Goal: Navigation & Orientation: Understand site structure

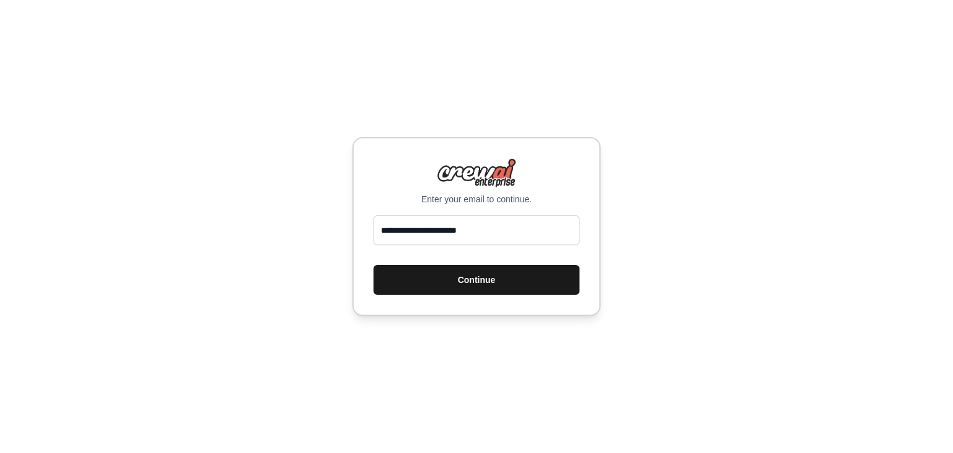
type input "**********"
click at [469, 279] on button "Continue" at bounding box center [476, 280] width 206 height 30
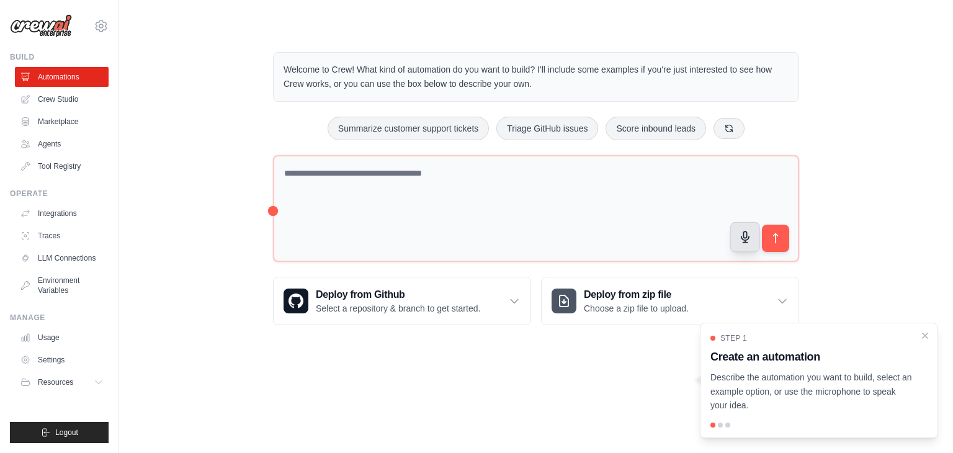
click at [744, 239] on icon "button" at bounding box center [744, 236] width 7 height 11
click at [745, 243] on button "button" at bounding box center [745, 237] width 30 height 30
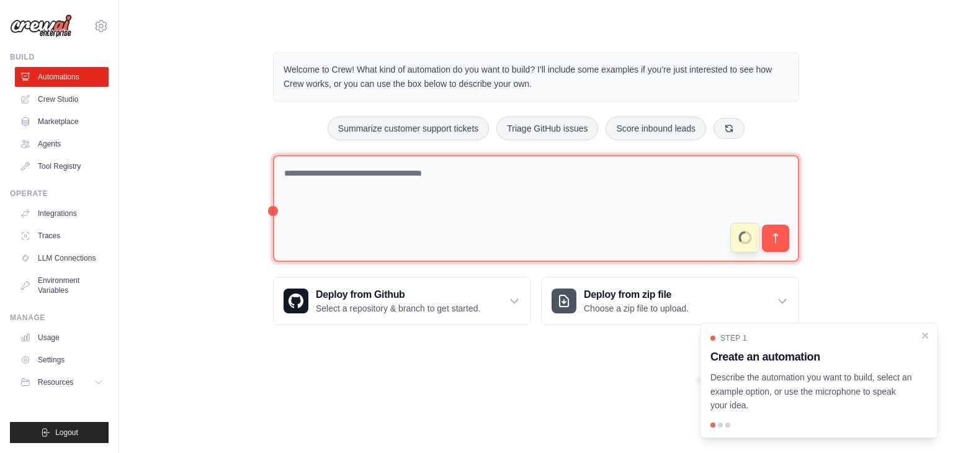
type textarea "**********"
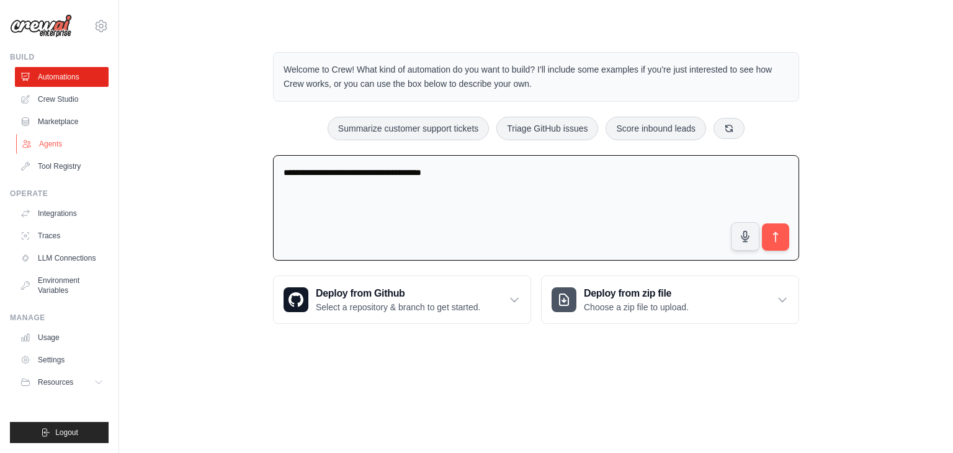
click at [50, 151] on link "Agents" at bounding box center [63, 144] width 94 height 20
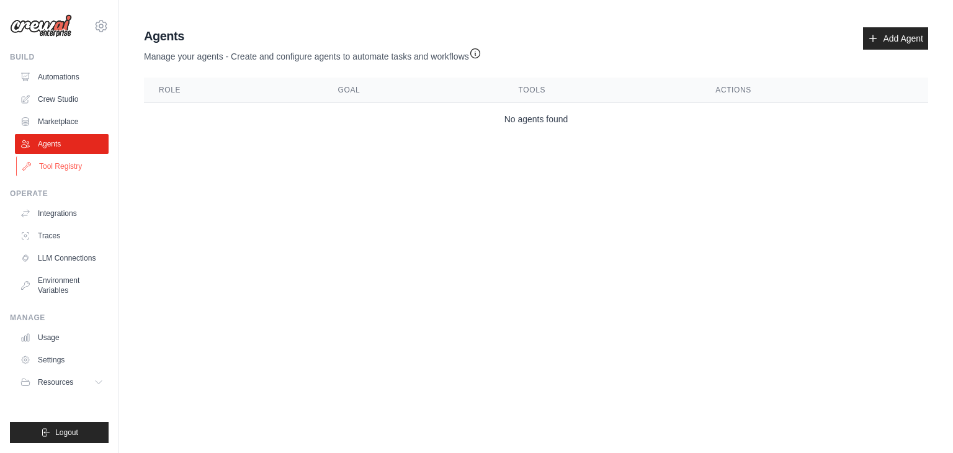
click at [62, 169] on link "Tool Registry" at bounding box center [63, 166] width 94 height 20
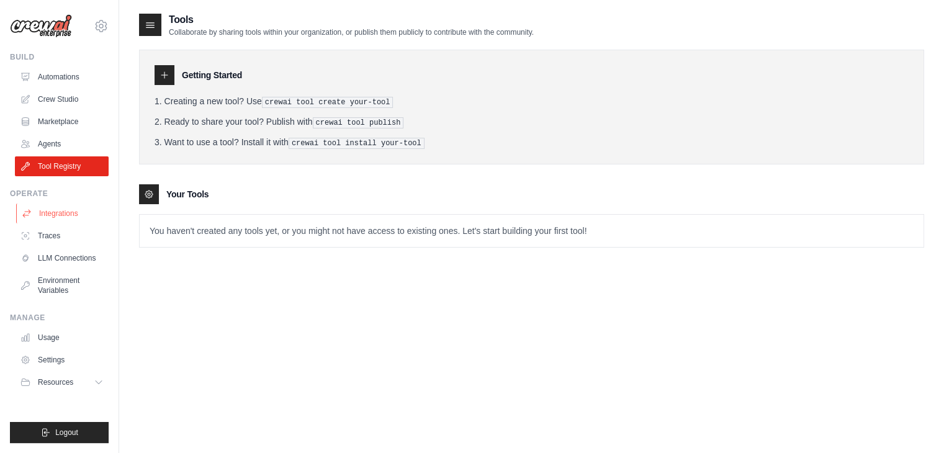
click at [59, 215] on link "Integrations" at bounding box center [63, 213] width 94 height 20
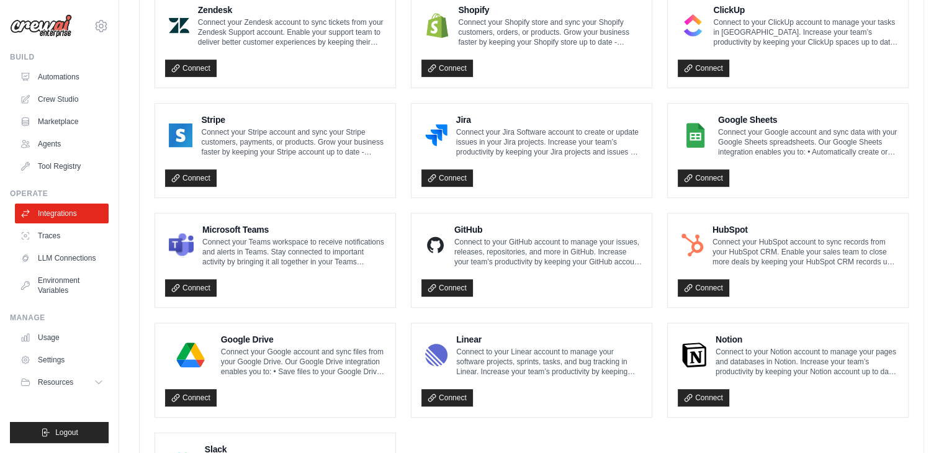
scroll to position [599, 0]
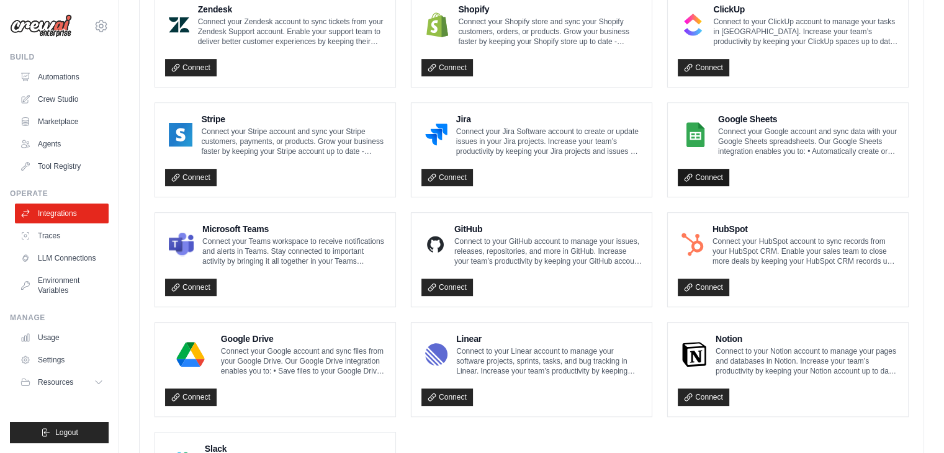
click at [718, 169] on link "Connect" at bounding box center [702, 177] width 51 height 17
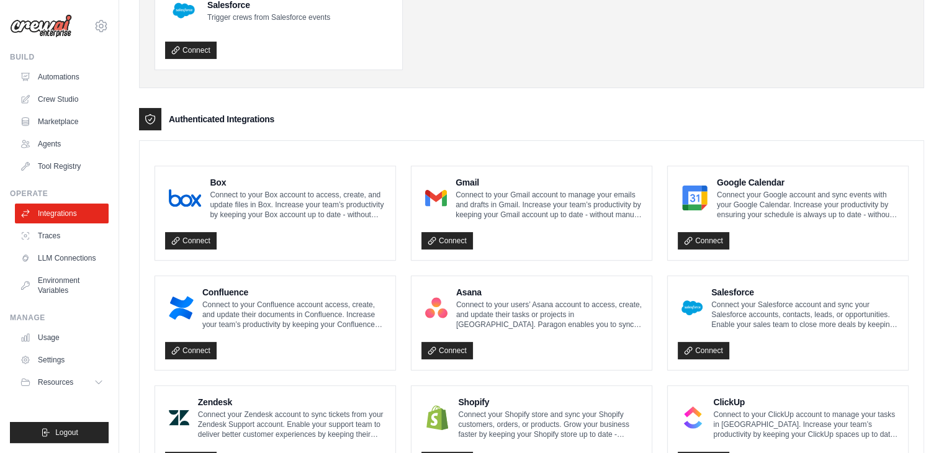
scroll to position [35, 0]
